Goal: Transaction & Acquisition: Purchase product/service

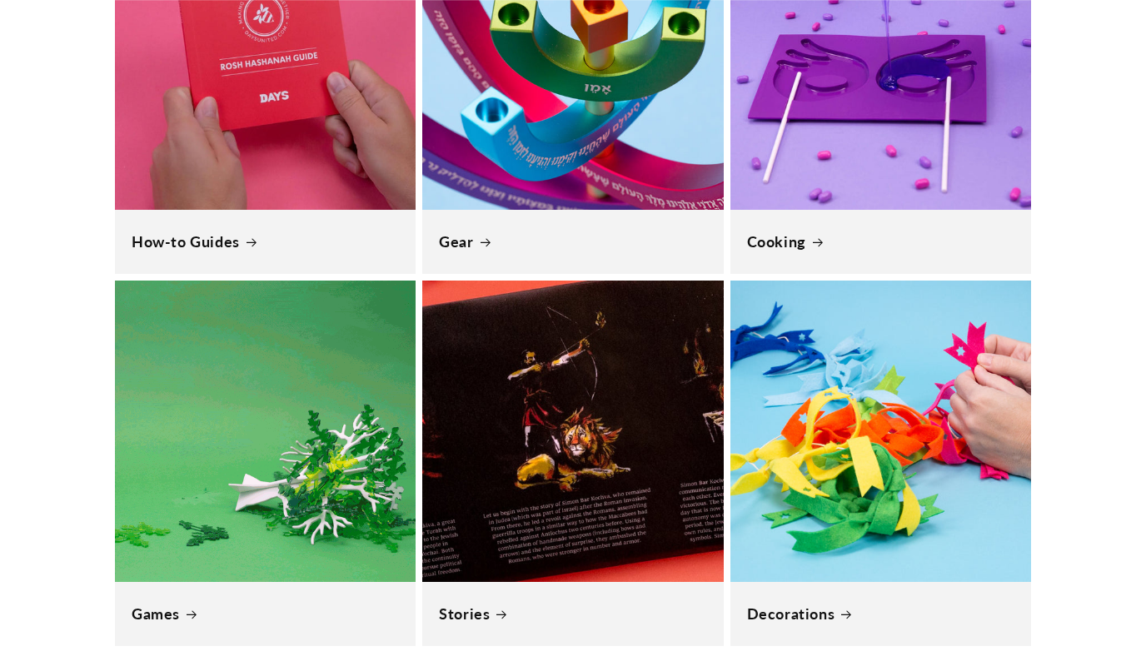
scroll to position [0, 1146]
click at [183, 618] on link "Games" at bounding box center [265, 613] width 267 height 19
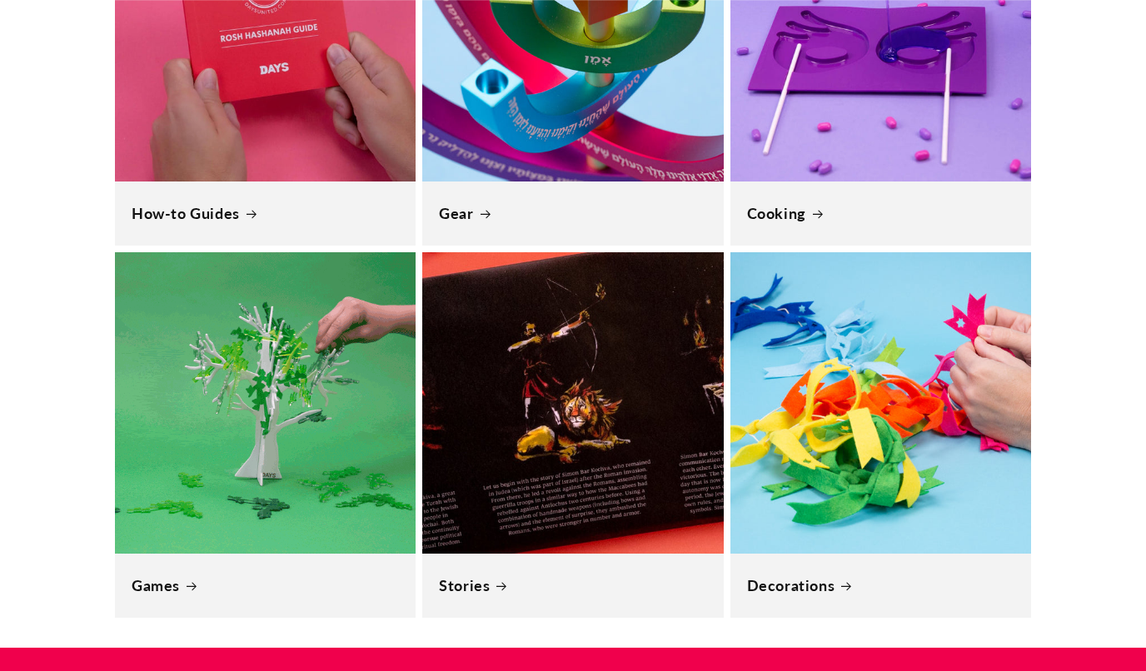
click at [233, 576] on link "Games" at bounding box center [265, 585] width 267 height 19
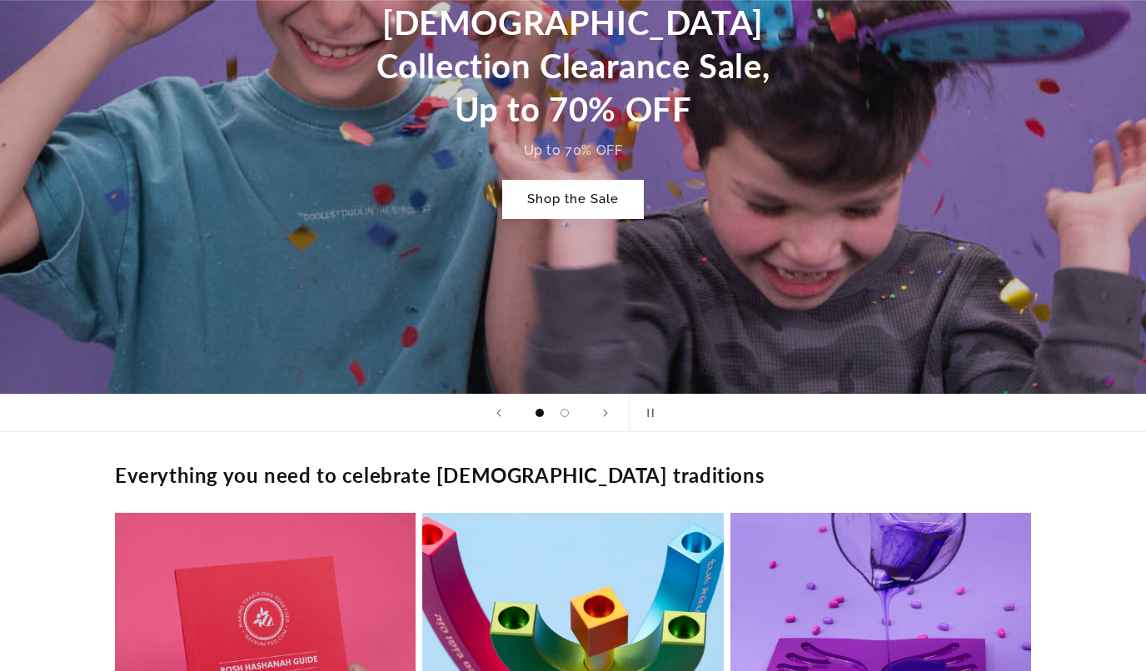
scroll to position [893, 0]
click at [579, 196] on link "Shop the Sale" at bounding box center [573, 199] width 142 height 39
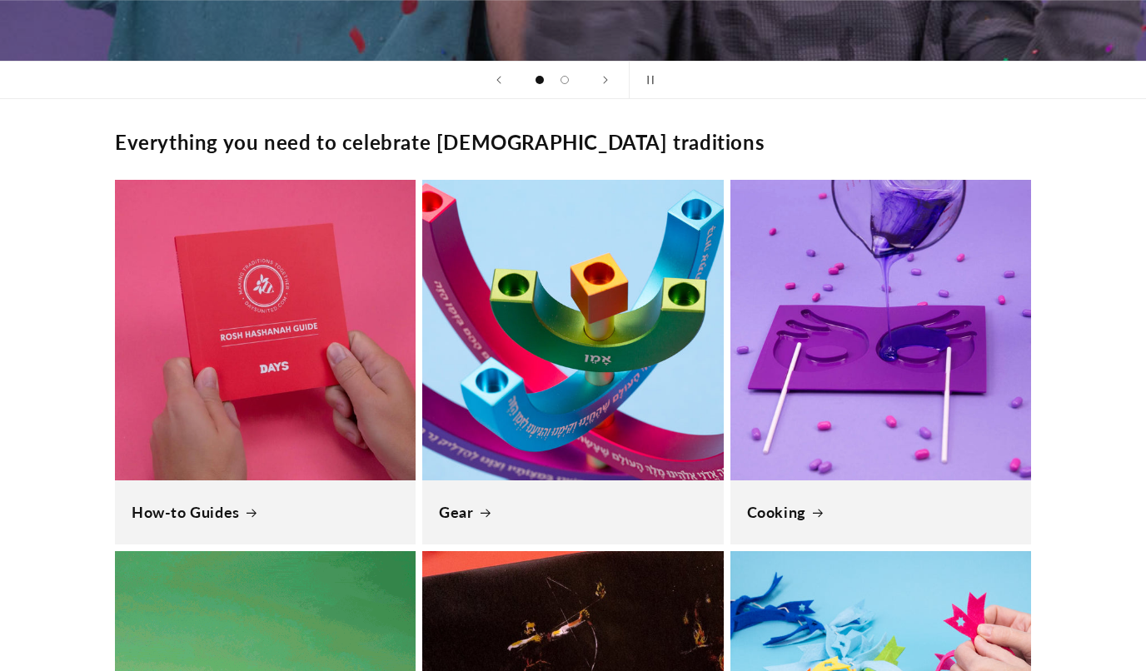
click at [213, 520] on link "How-to Guides" at bounding box center [265, 512] width 267 height 19
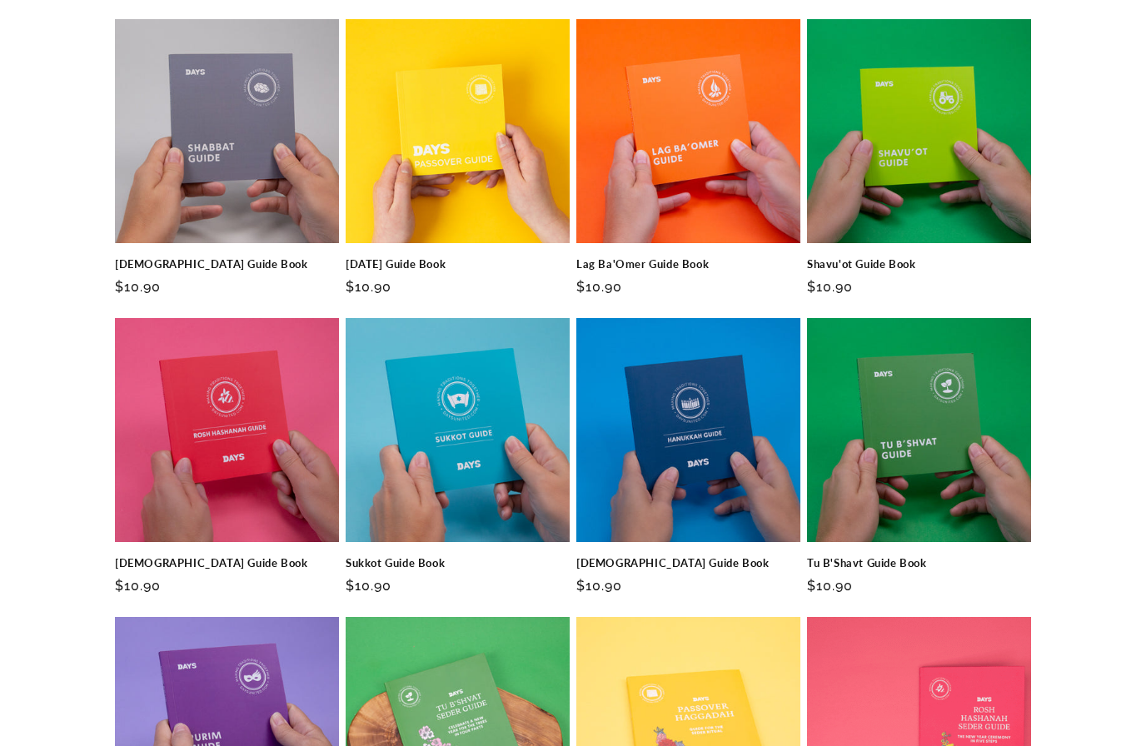
scroll to position [260, 0]
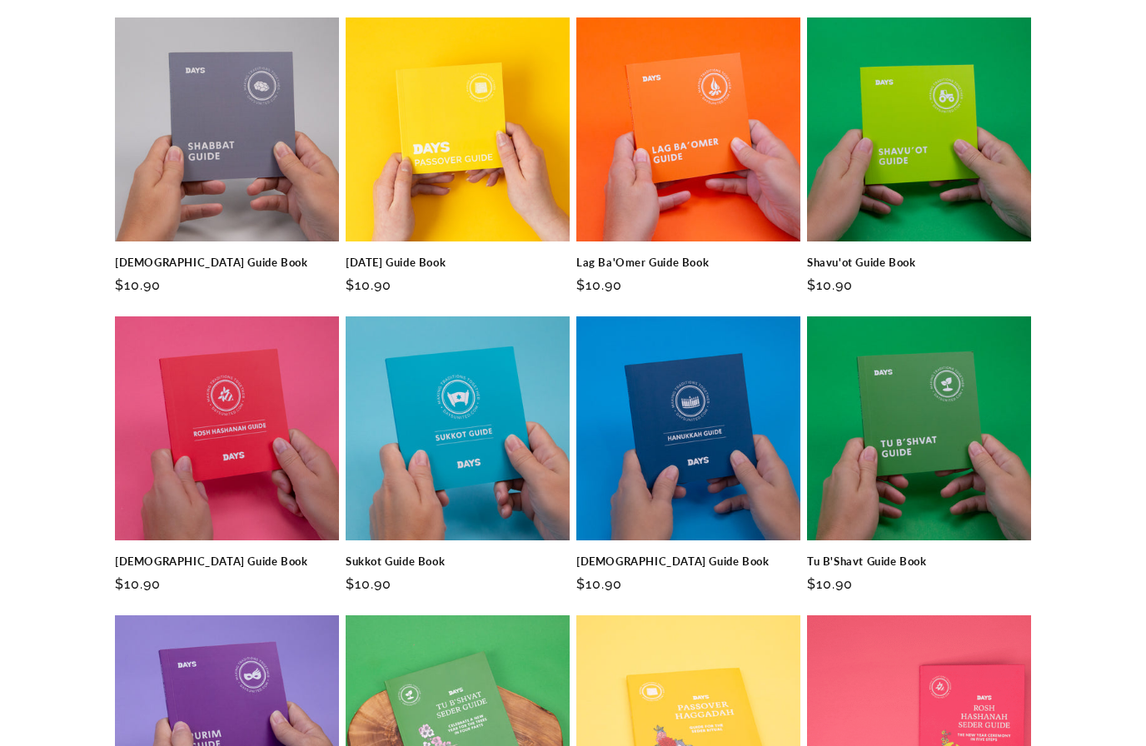
click at [219, 554] on link "[DEMOGRAPHIC_DATA] Guide Book" at bounding box center [227, 561] width 224 height 14
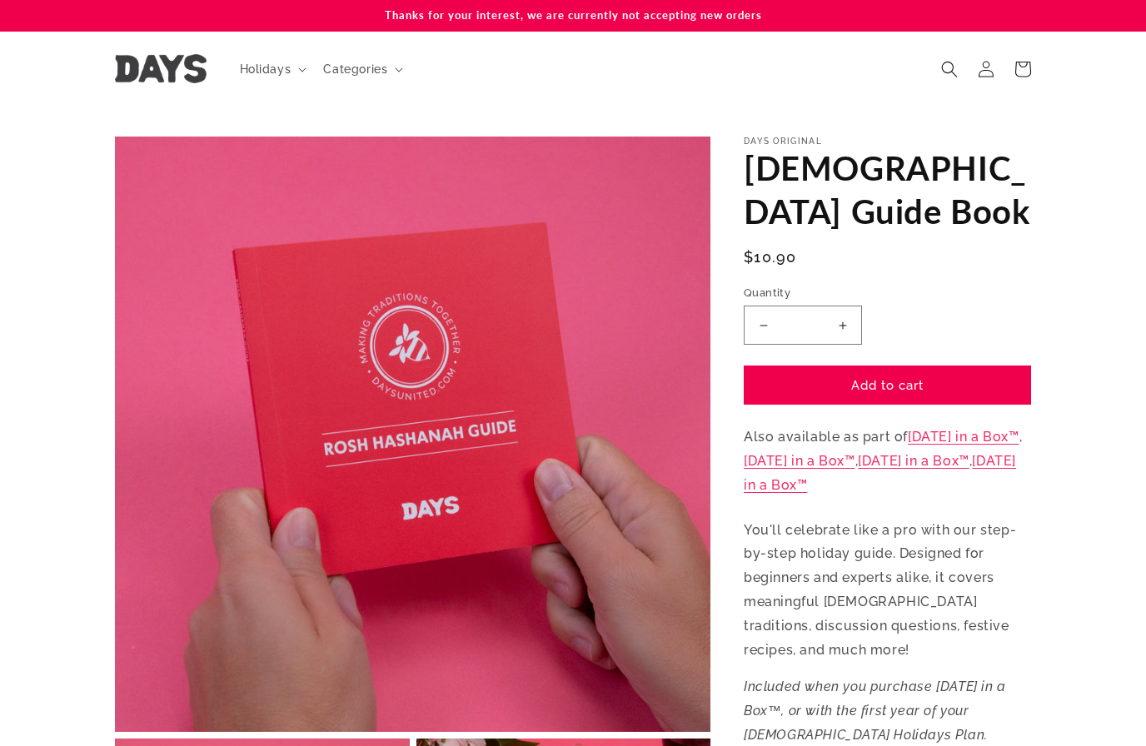
click at [936, 485] on link "[DATE] in a Box™" at bounding box center [879, 473] width 272 height 40
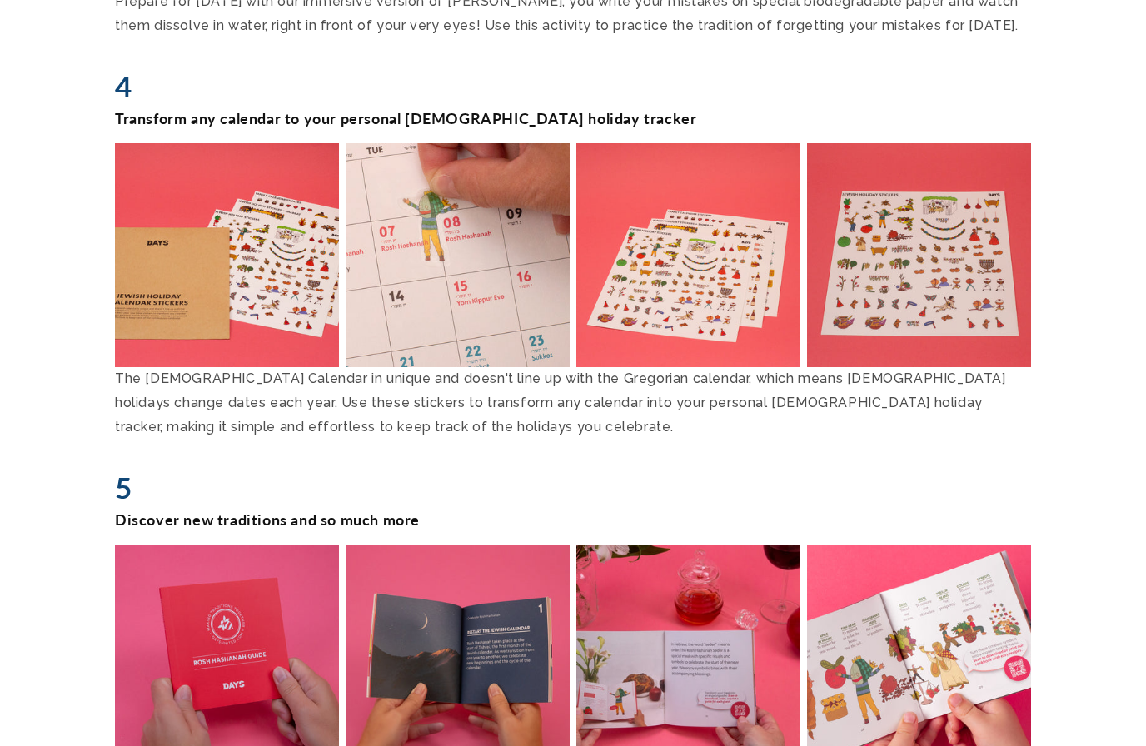
scroll to position [2862, 0]
